Goal: Communication & Community: Ask a question

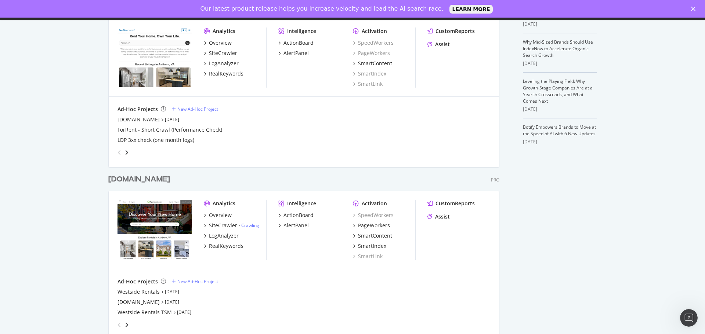
scroll to position [220, 0]
click at [160, 177] on div "[DOMAIN_NAME]" at bounding box center [139, 179] width 62 height 11
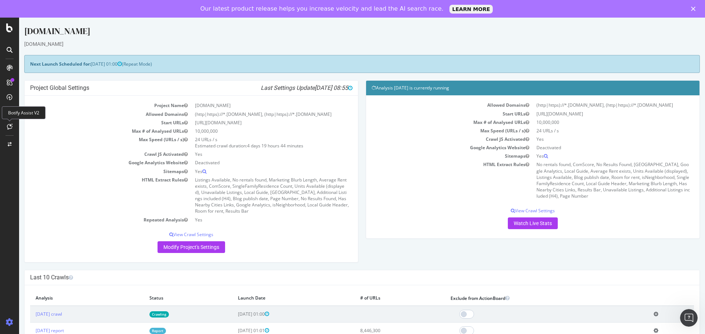
click at [9, 127] on icon at bounding box center [10, 127] width 6 height 6
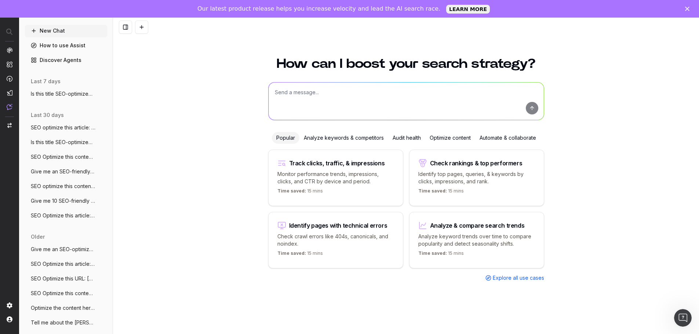
click at [315, 102] on textarea at bounding box center [406, 101] width 275 height 37
click at [355, 91] on textarea "SEO Optimize this article:" at bounding box center [406, 101] width 275 height 37
paste textarea "https://www.apartments.com/blog/5-most-affordable-neighborhoods-in-new-york-city"
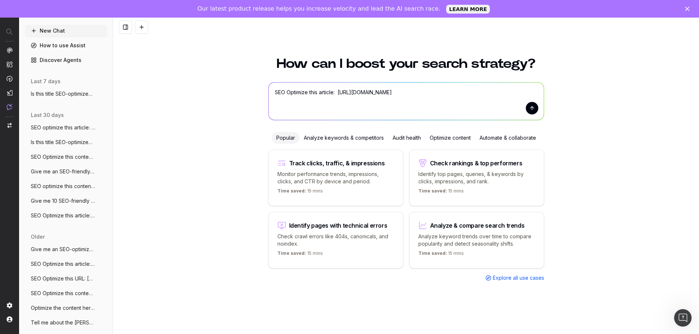
type textarea "SEO Optimize this article: https://www.apartments.com/blog/5-most-affordable-ne…"
click at [529, 108] on button "submit" at bounding box center [532, 108] width 12 height 12
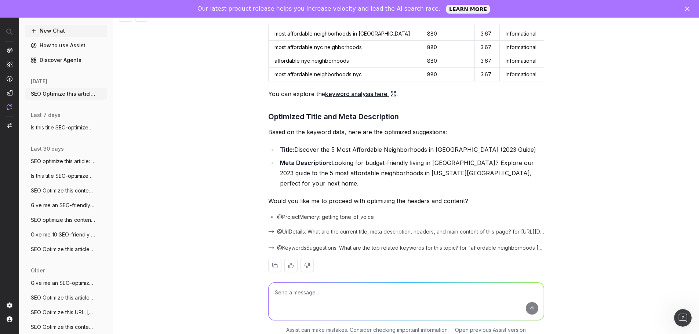
scroll to position [18, 0]
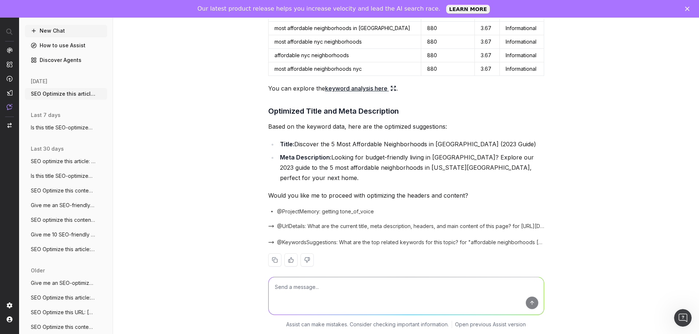
click at [390, 292] on textarea at bounding box center [406, 295] width 275 height 37
type textarea "Yes"
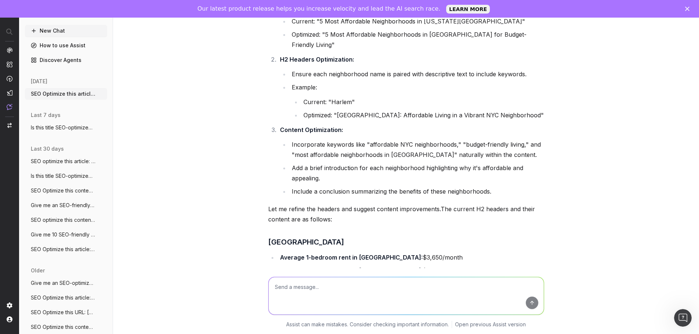
scroll to position [647, 0]
